Goal: Task Accomplishment & Management: Complete application form

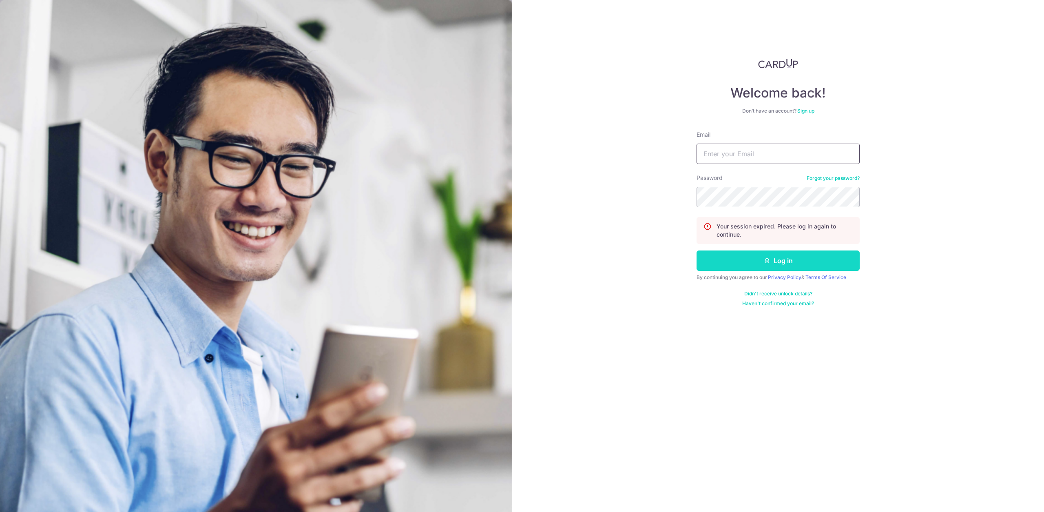
type input "[EMAIL_ADDRESS][DOMAIN_NAME]"
click at [841, 261] on button "Log in" at bounding box center [777, 260] width 163 height 20
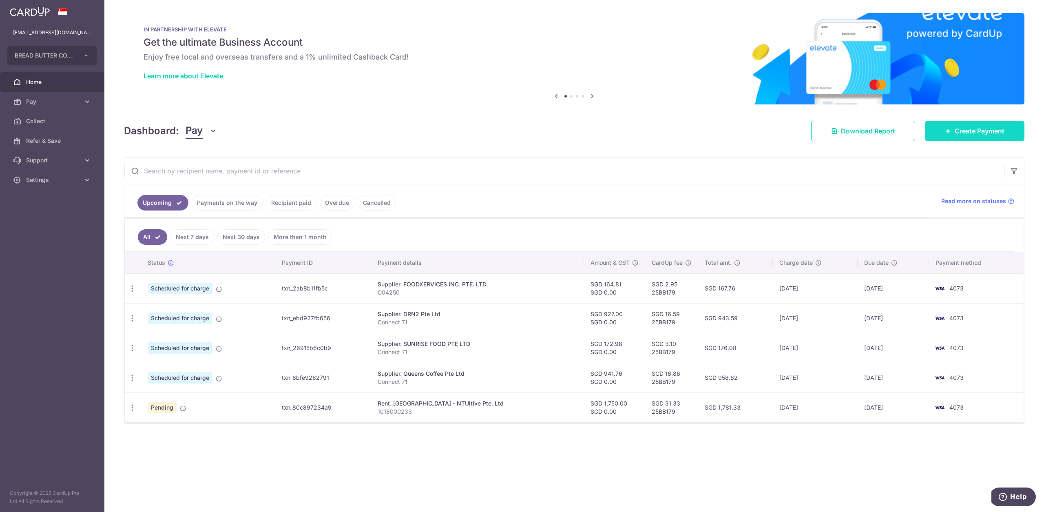
click at [965, 124] on link "Create Payment" at bounding box center [974, 131] width 99 height 20
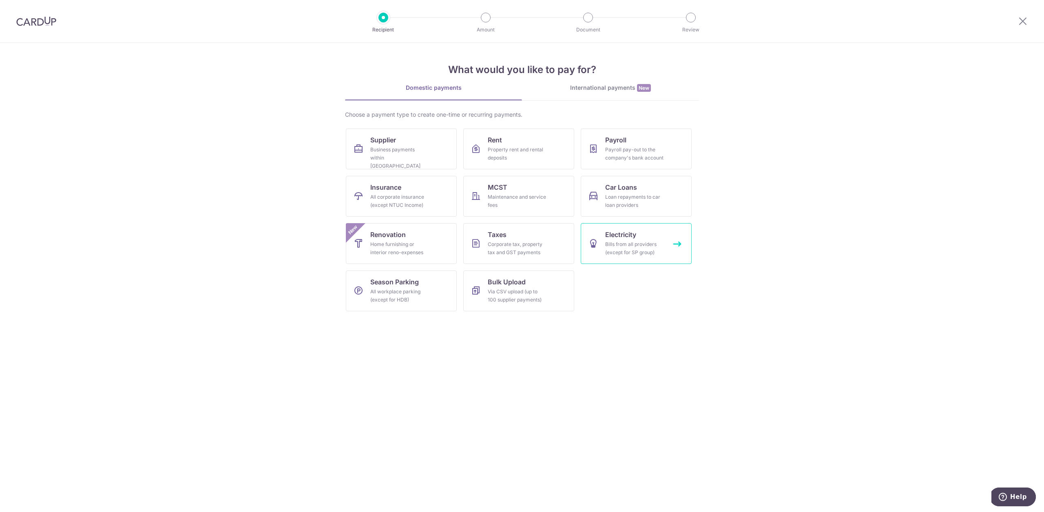
click at [654, 255] on div "Bills from all providers (except for SP group)" at bounding box center [634, 248] width 59 height 16
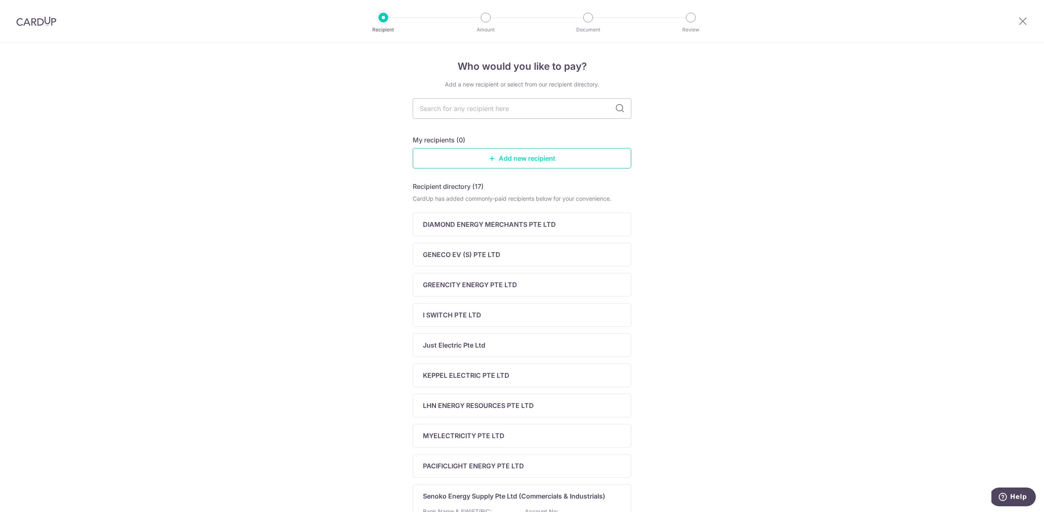
click at [547, 158] on link "Add new recipient" at bounding box center [522, 158] width 219 height 20
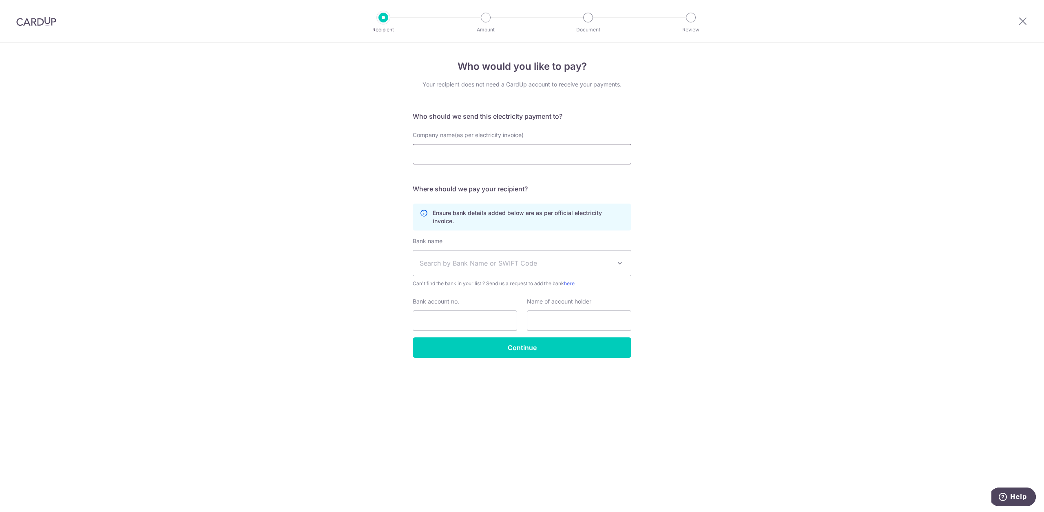
click at [513, 155] on input "Company name(as per electricity invoice)" at bounding box center [522, 154] width 219 height 20
